Goal: Find specific page/section: Find specific page/section

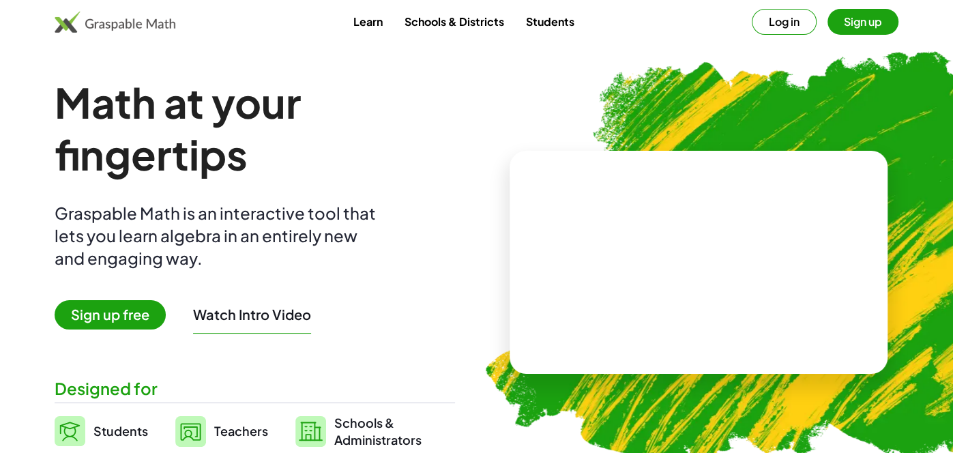
click at [540, 25] on link "Students" at bounding box center [549, 21] width 70 height 25
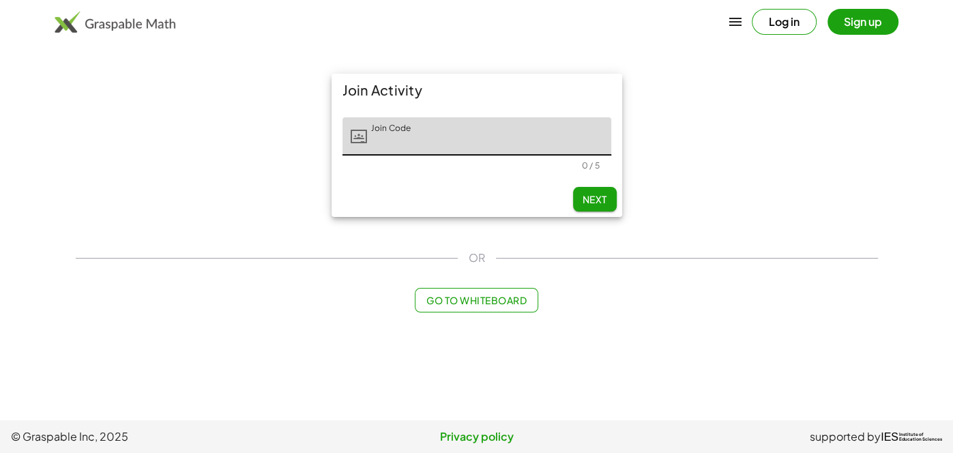
click at [593, 200] on span "Next" at bounding box center [594, 199] width 25 height 12
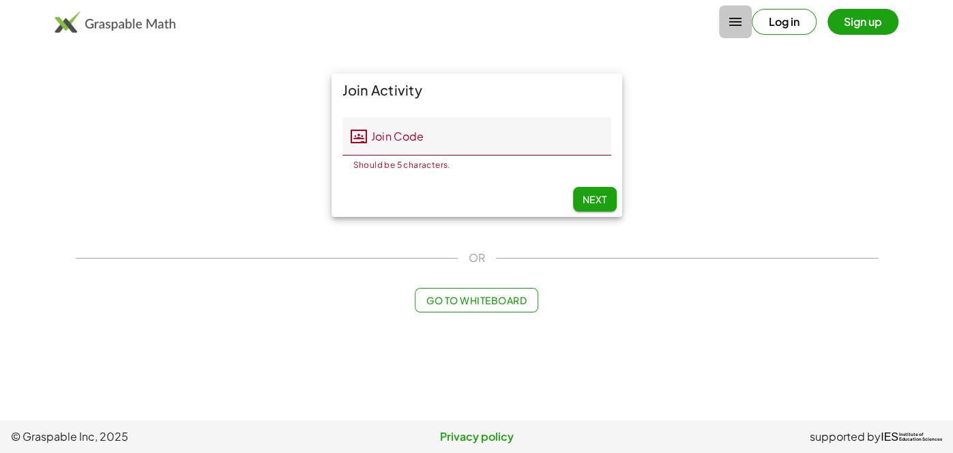
click at [729, 14] on icon "button" at bounding box center [735, 22] width 16 height 16
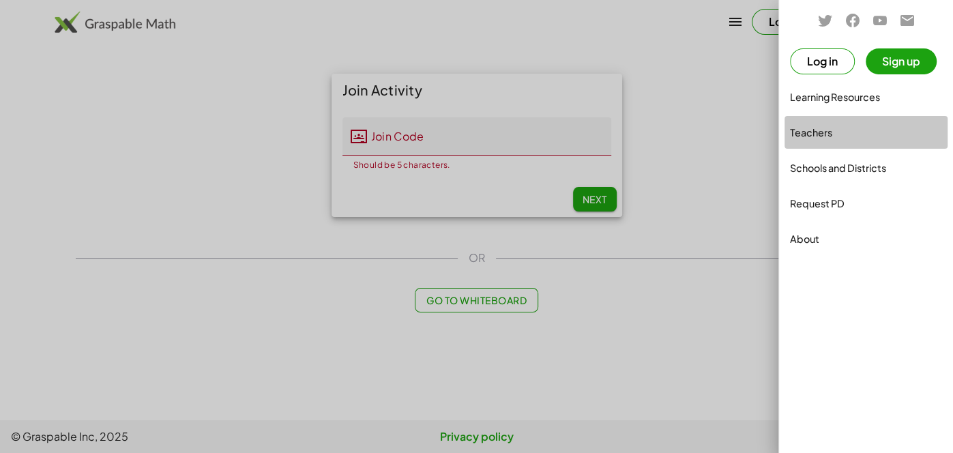
click at [822, 134] on div "Teachers" at bounding box center [866, 132] width 152 height 16
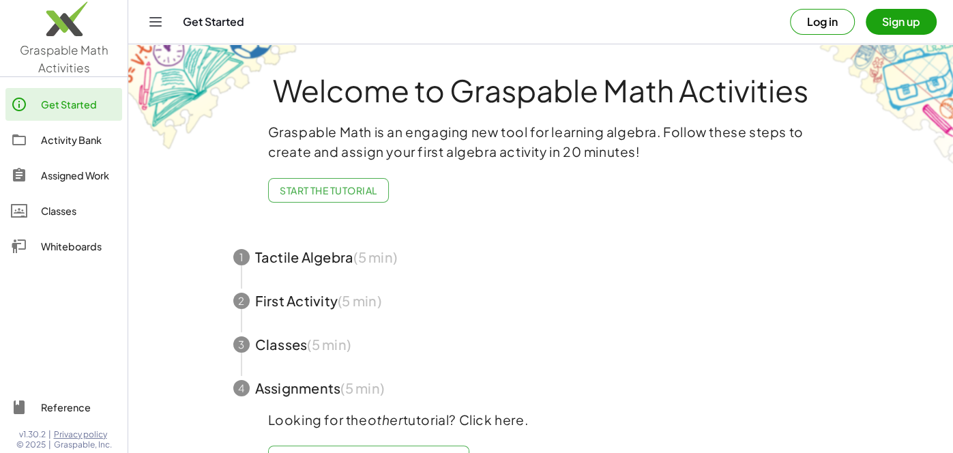
click at [160, 22] on icon "Toggle navigation" at bounding box center [156, 22] width 12 height 8
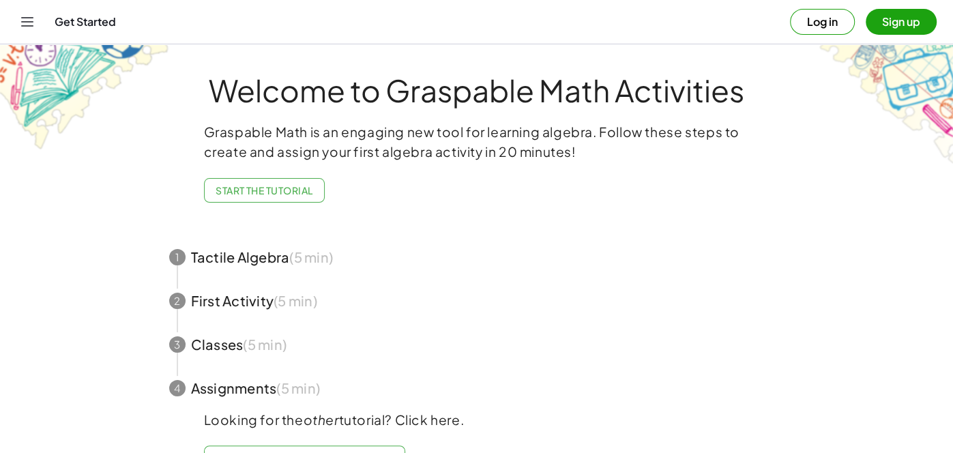
click at [23, 25] on icon "Toggle navigation" at bounding box center [28, 22] width 12 height 8
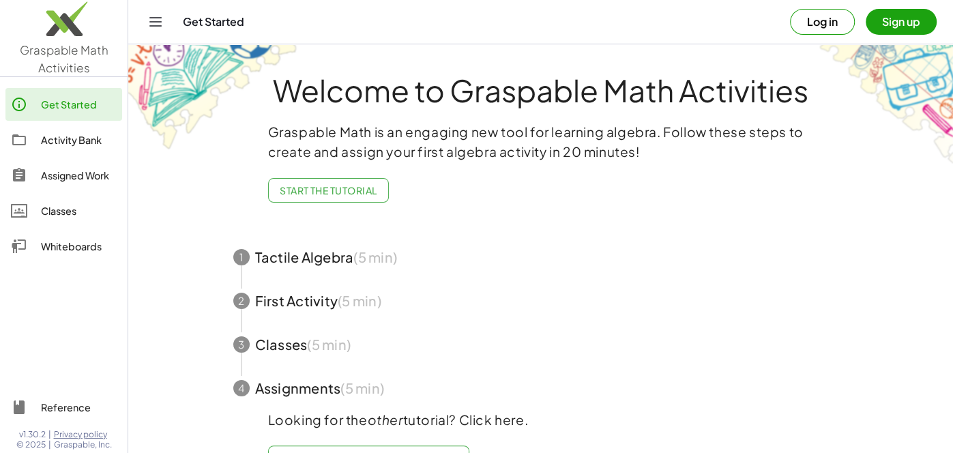
scroll to position [35, 0]
